Goal: Download file/media

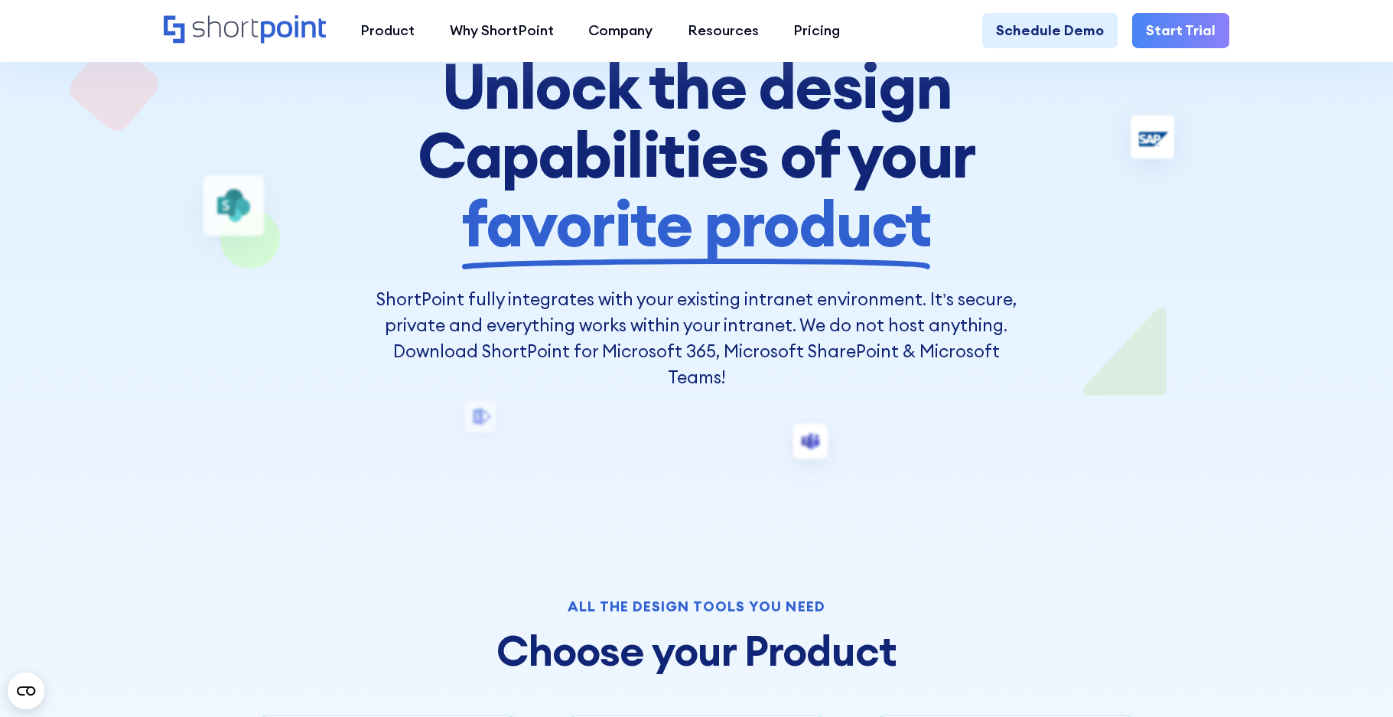
scroll to position [215, 0]
click at [377, 646] on h2 "Choose your Product" at bounding box center [696, 651] width 884 height 46
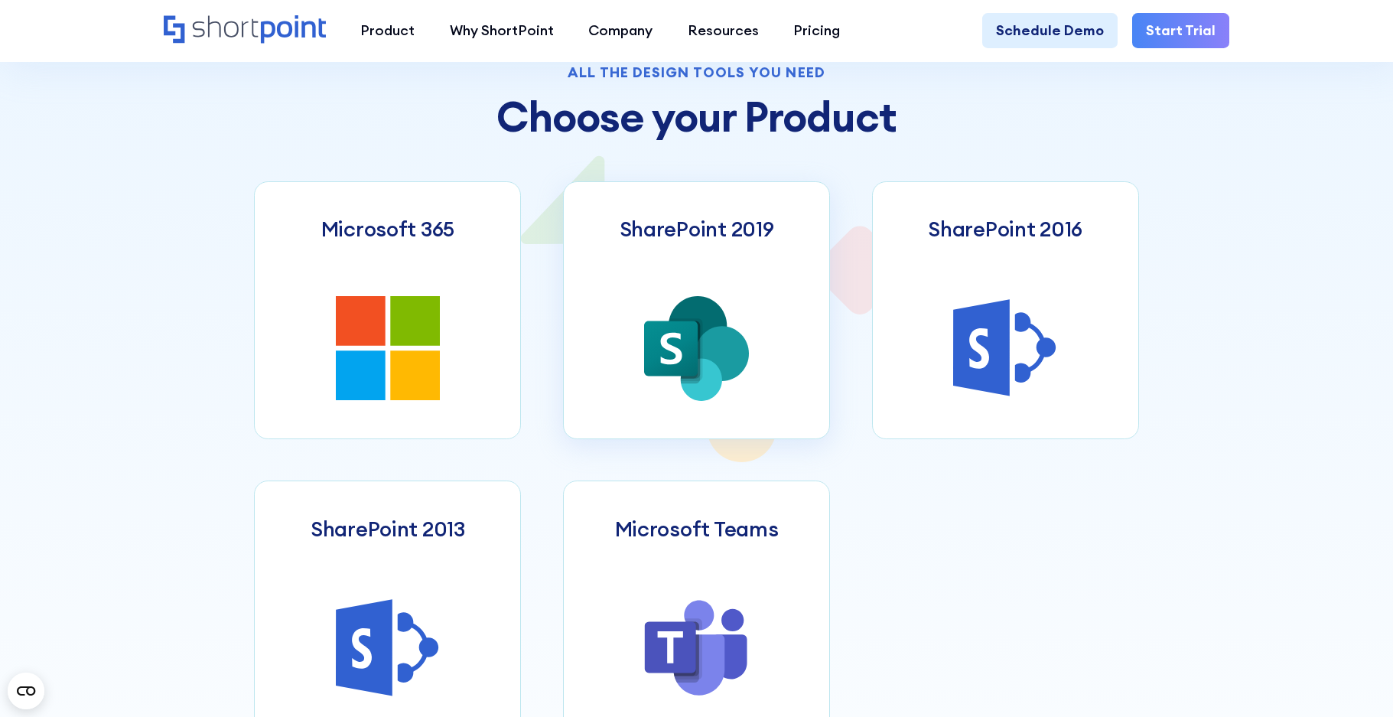
scroll to position [753, 0]
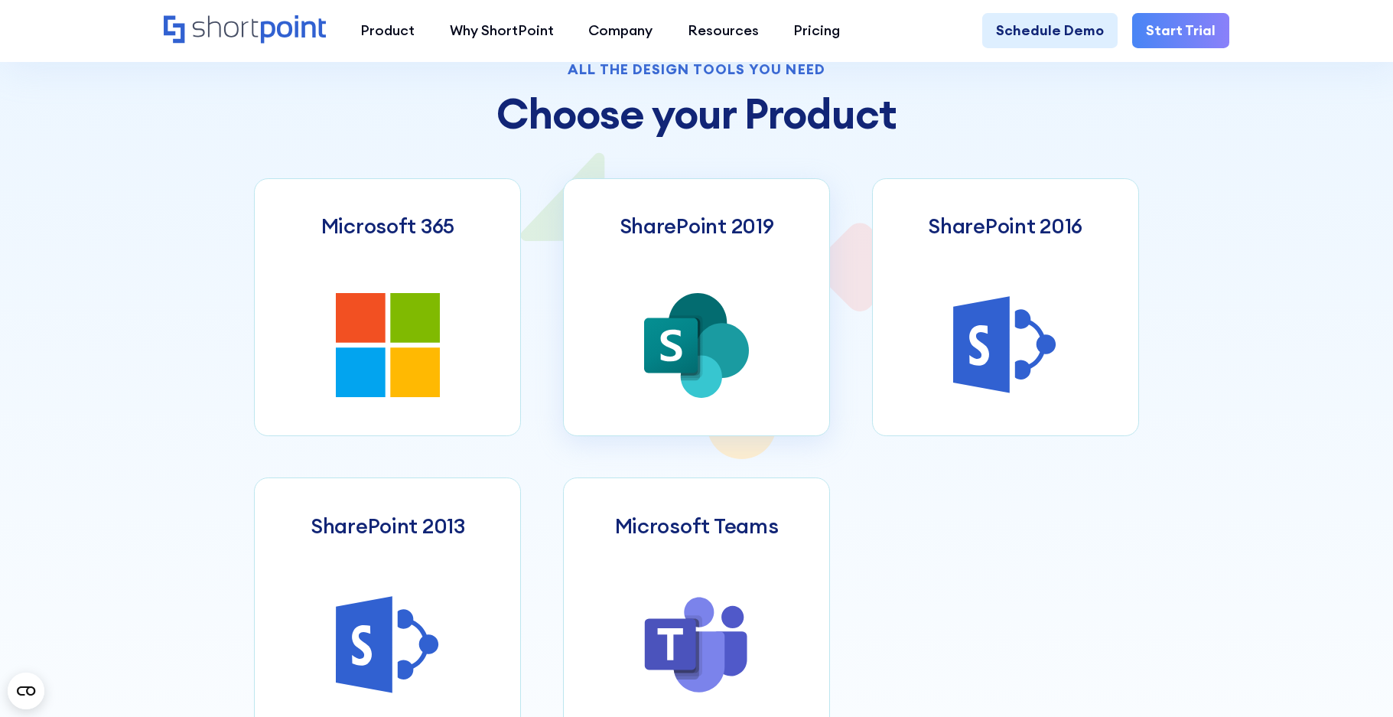
click at [704, 366] on icon at bounding box center [701, 377] width 41 height 42
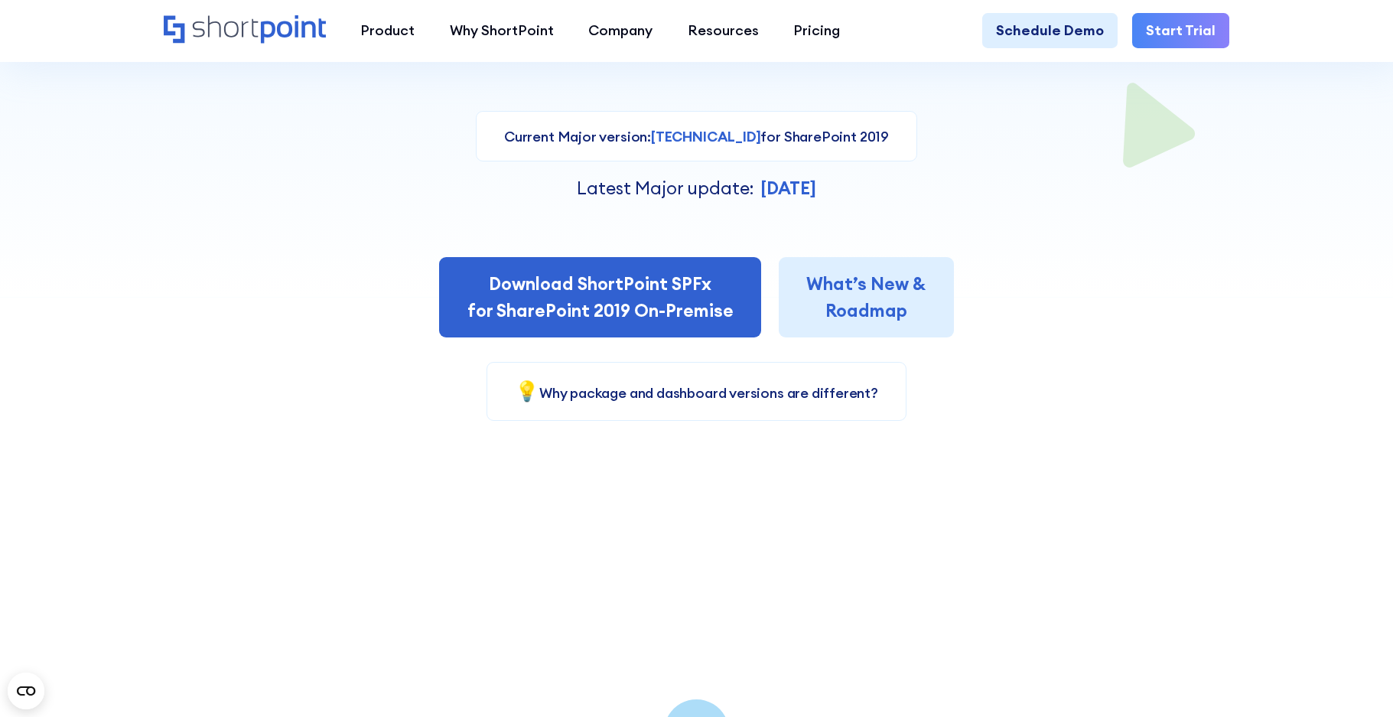
scroll to position [430, 0]
